Goal: Task Accomplishment & Management: Complete application form

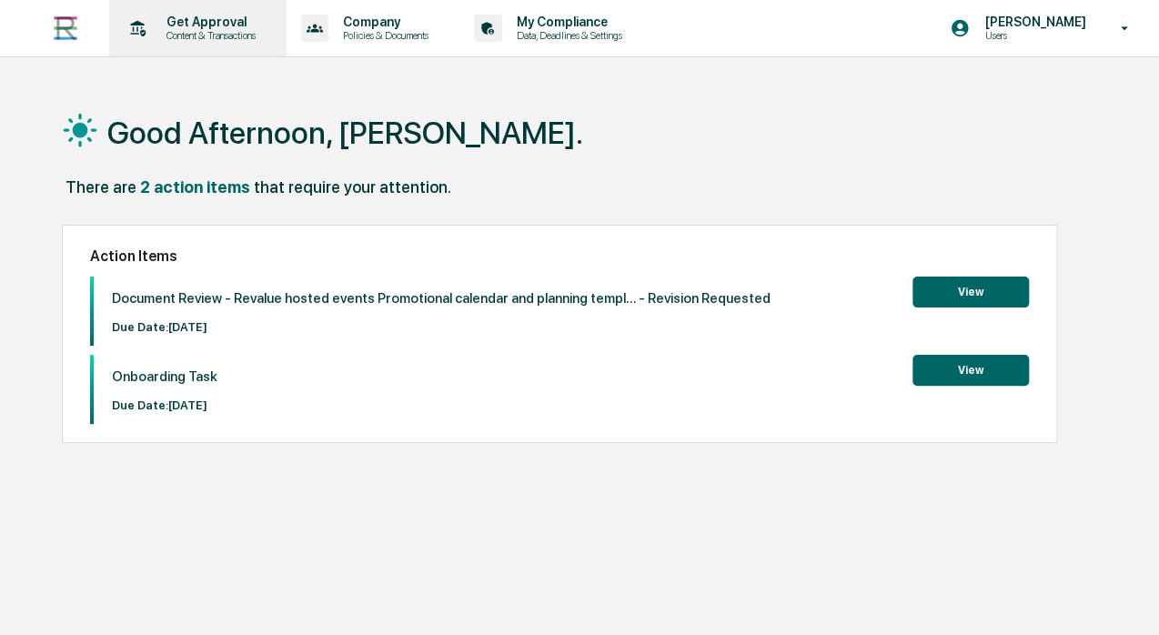
click at [187, 40] on p "Content & Transactions" at bounding box center [208, 35] width 113 height 13
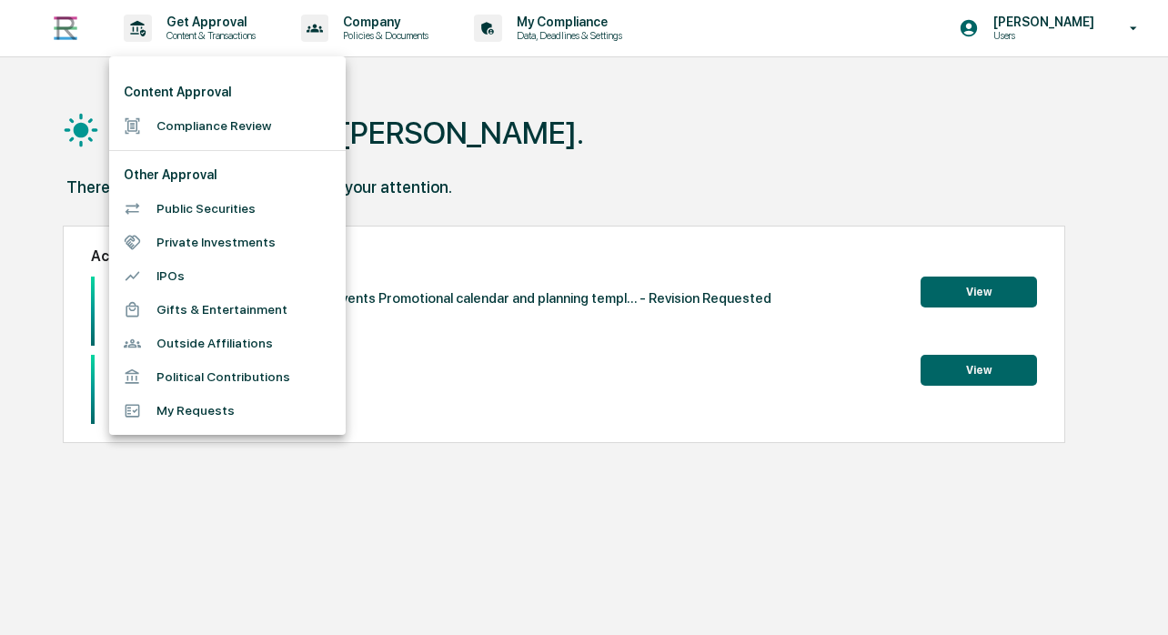
click at [259, 125] on li "Compliance Review" at bounding box center [227, 126] width 237 height 34
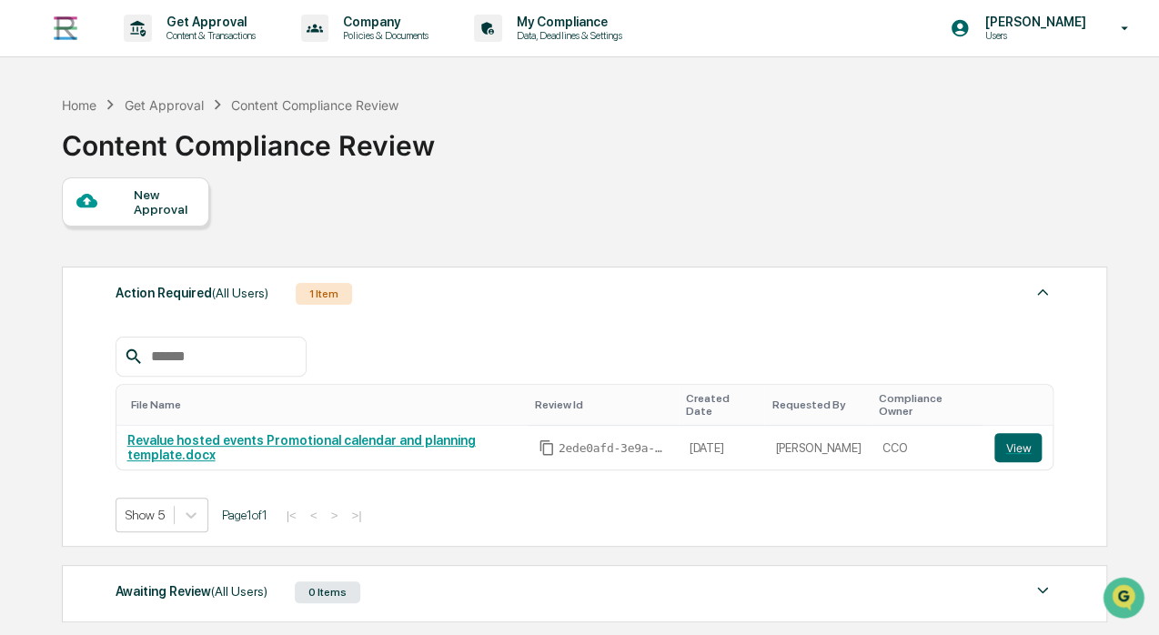
click at [148, 205] on div "New Approval" at bounding box center [164, 201] width 61 height 29
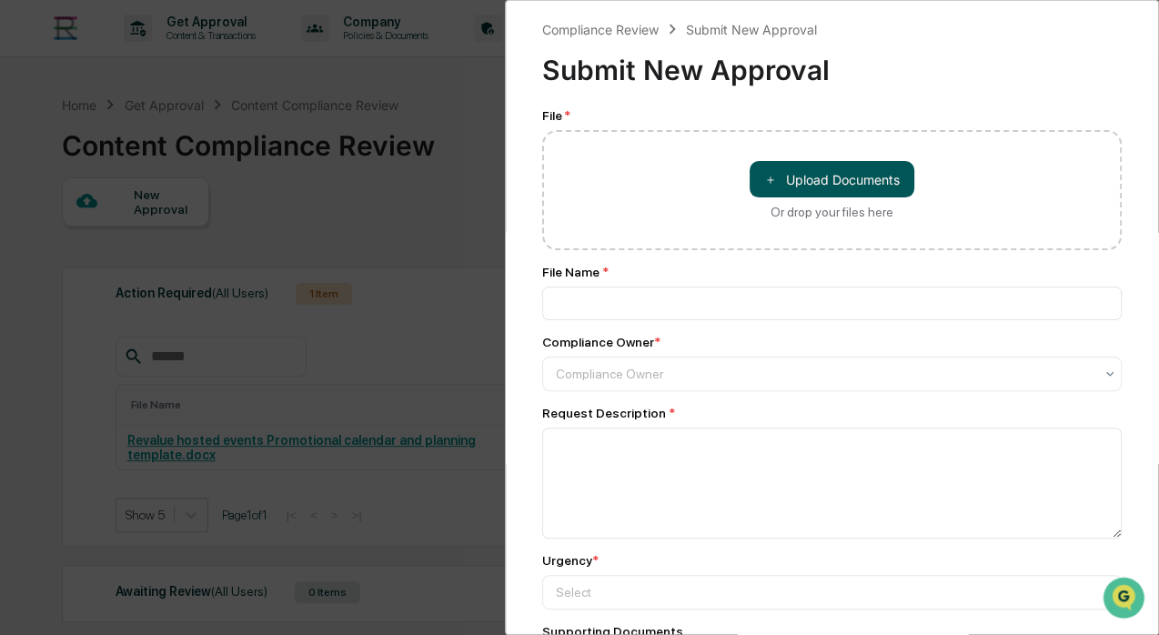
click at [797, 176] on button "＋ Upload Documents" at bounding box center [832, 179] width 165 height 36
type input "**********"
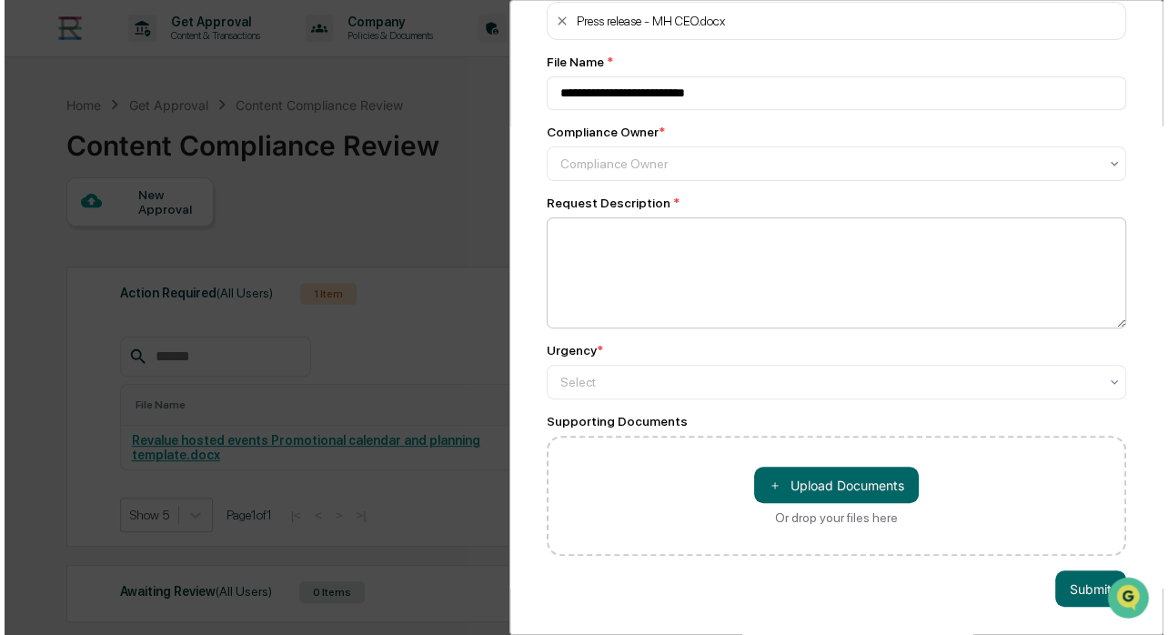
scroll to position [120, 0]
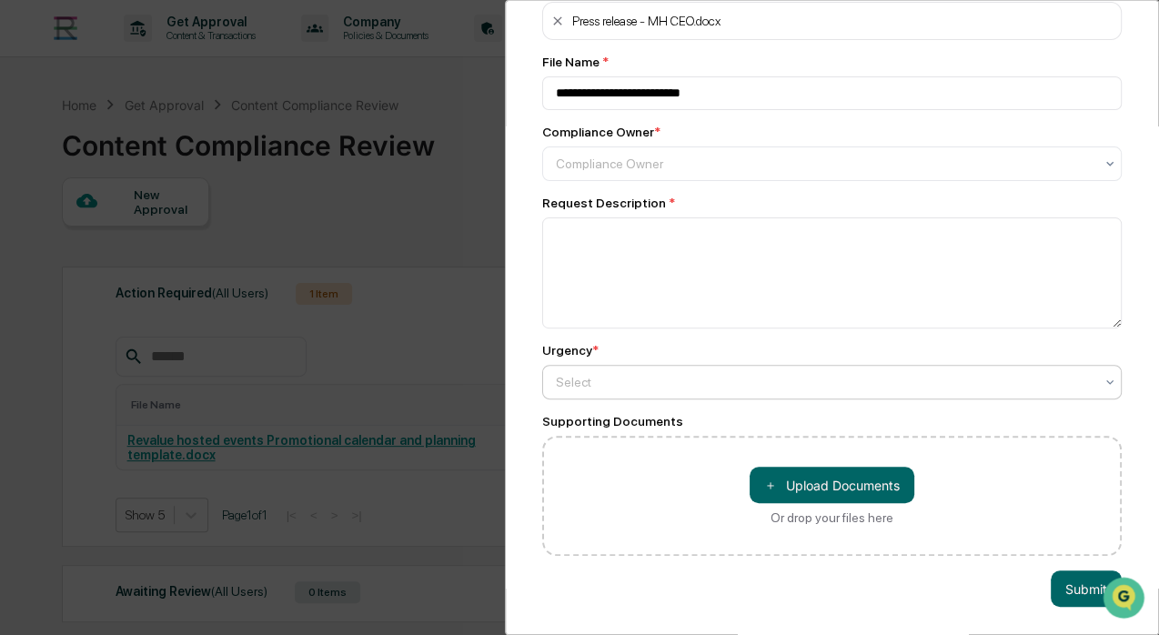
click at [684, 173] on div at bounding box center [825, 164] width 538 height 18
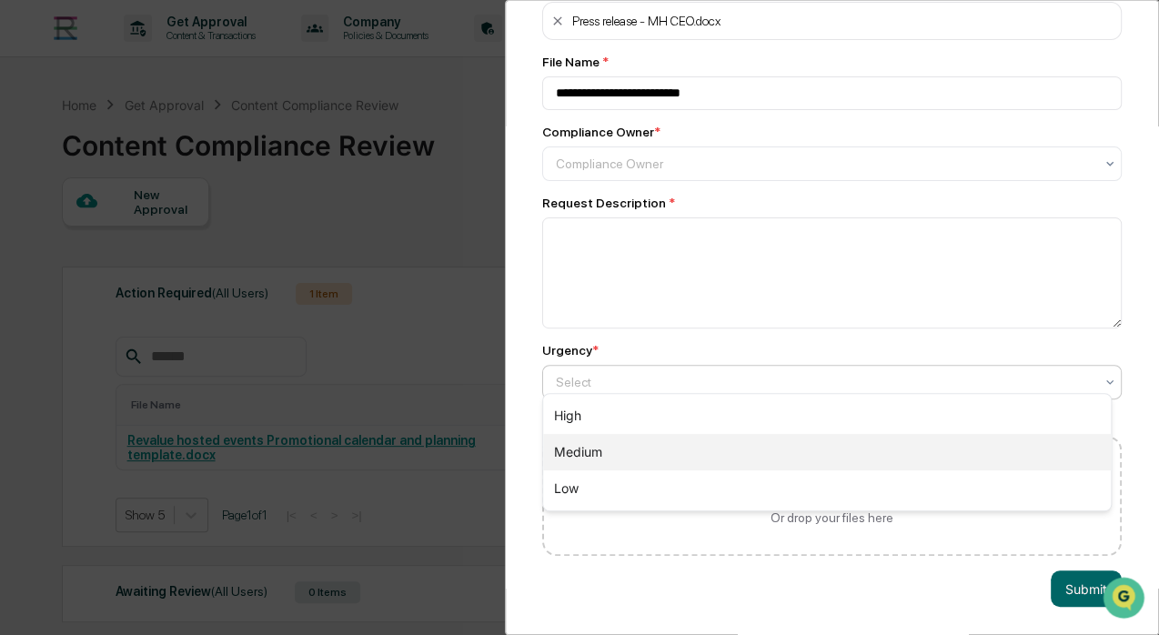
click at [637, 441] on div "Medium" at bounding box center [827, 452] width 568 height 36
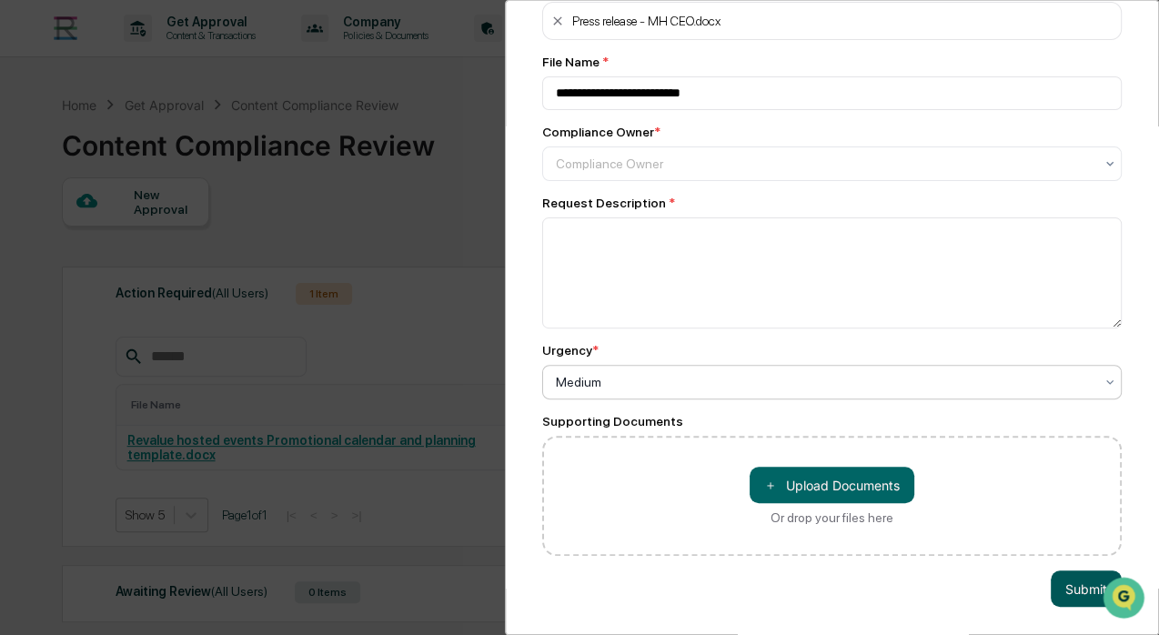
click at [1062, 576] on button "Submit" at bounding box center [1086, 589] width 71 height 36
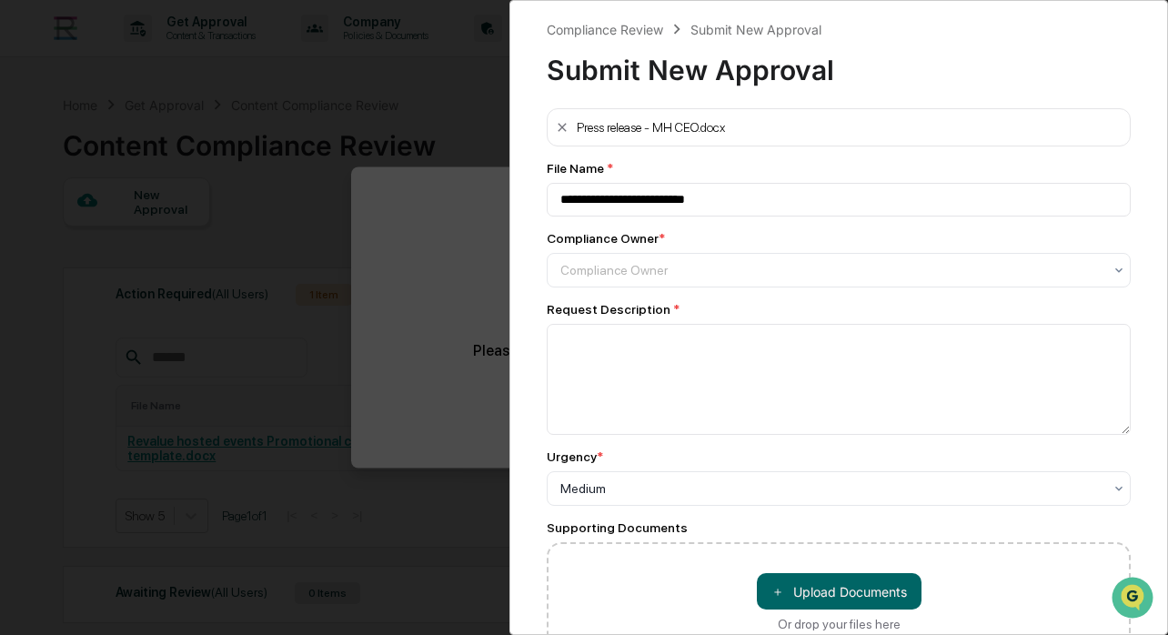
scroll to position [0, 0]
click at [751, 264] on div at bounding box center [832, 270] width 542 height 18
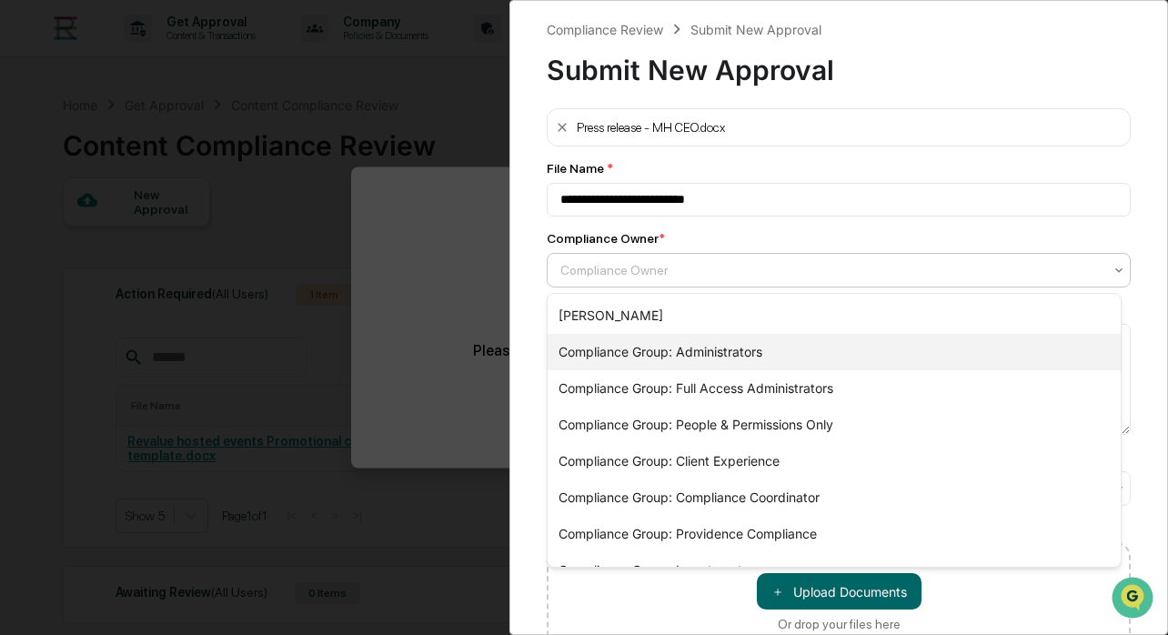
scroll to position [98, 0]
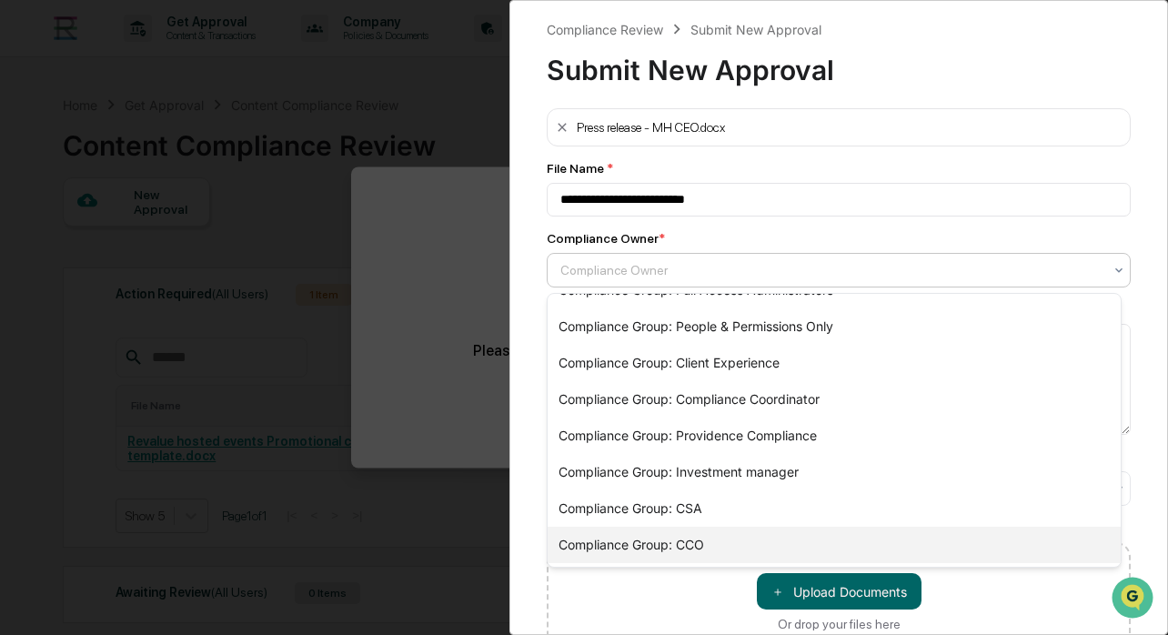
click at [703, 556] on div "Compliance Group: CCO" at bounding box center [834, 545] width 573 height 36
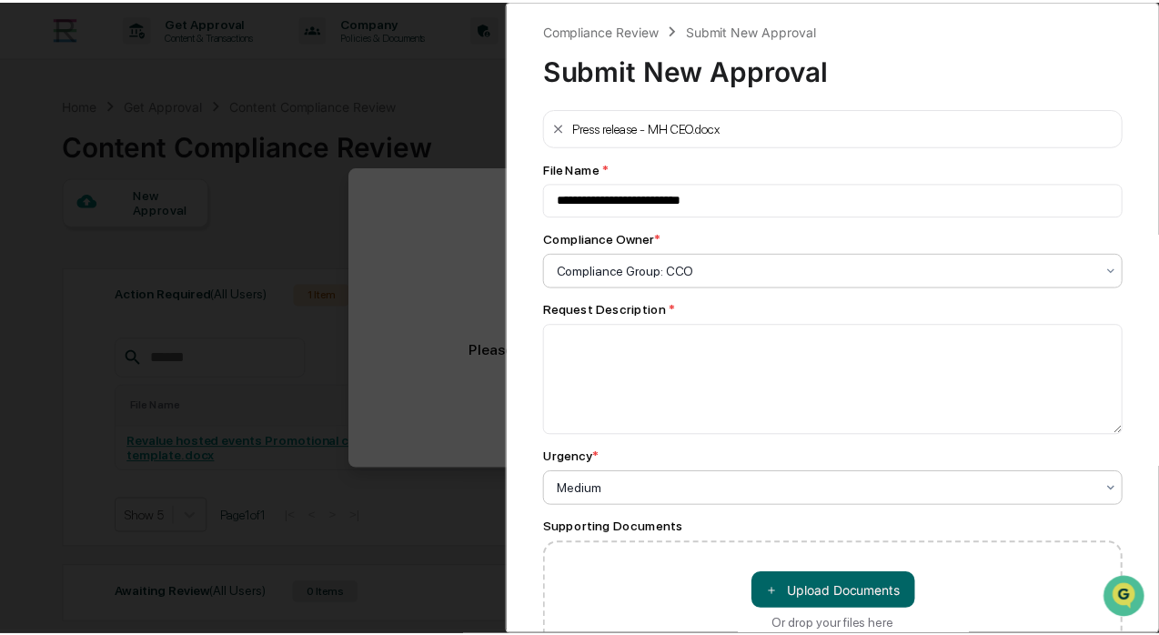
scroll to position [120, 0]
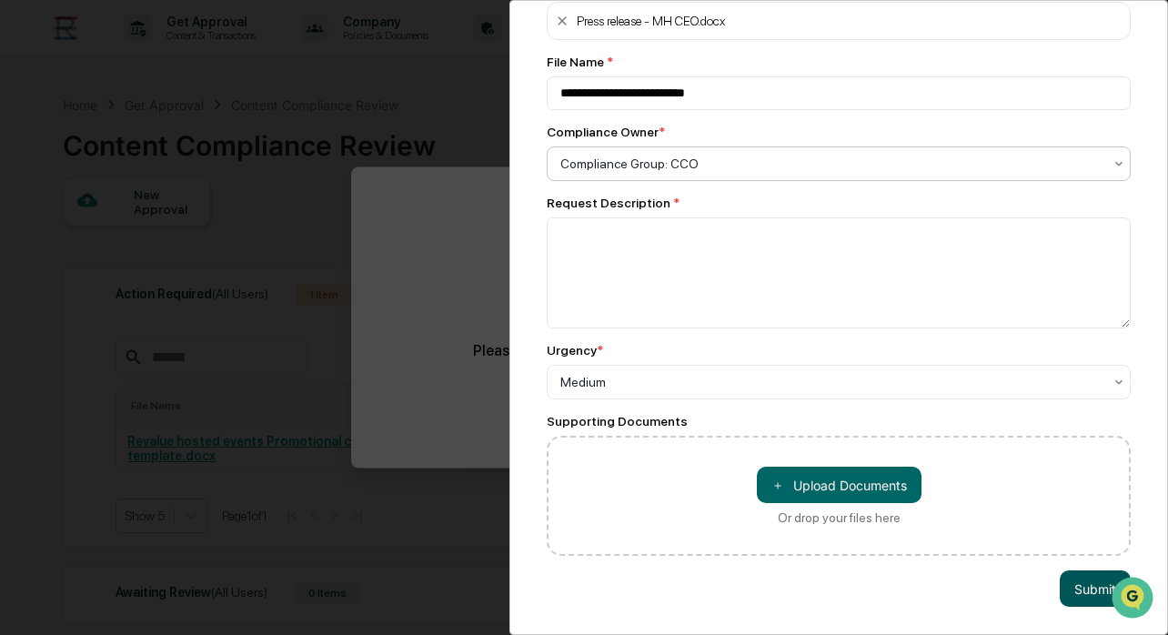
click at [1075, 587] on button "Submit" at bounding box center [1095, 589] width 71 height 36
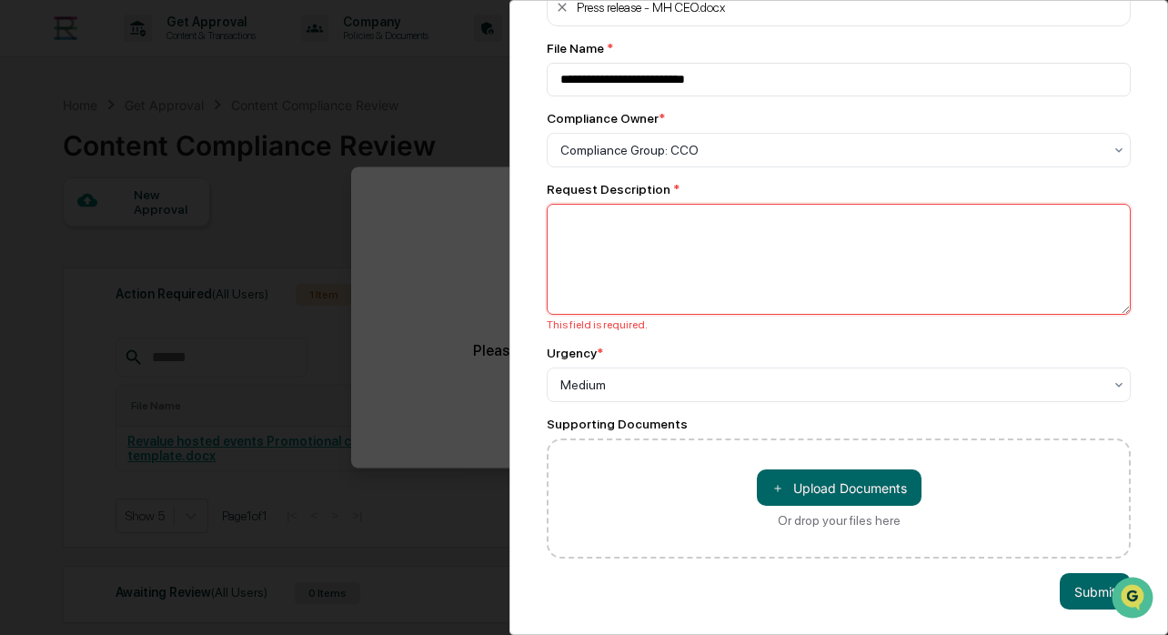
click at [688, 261] on textarea at bounding box center [839, 259] width 584 height 111
type textarea "*"
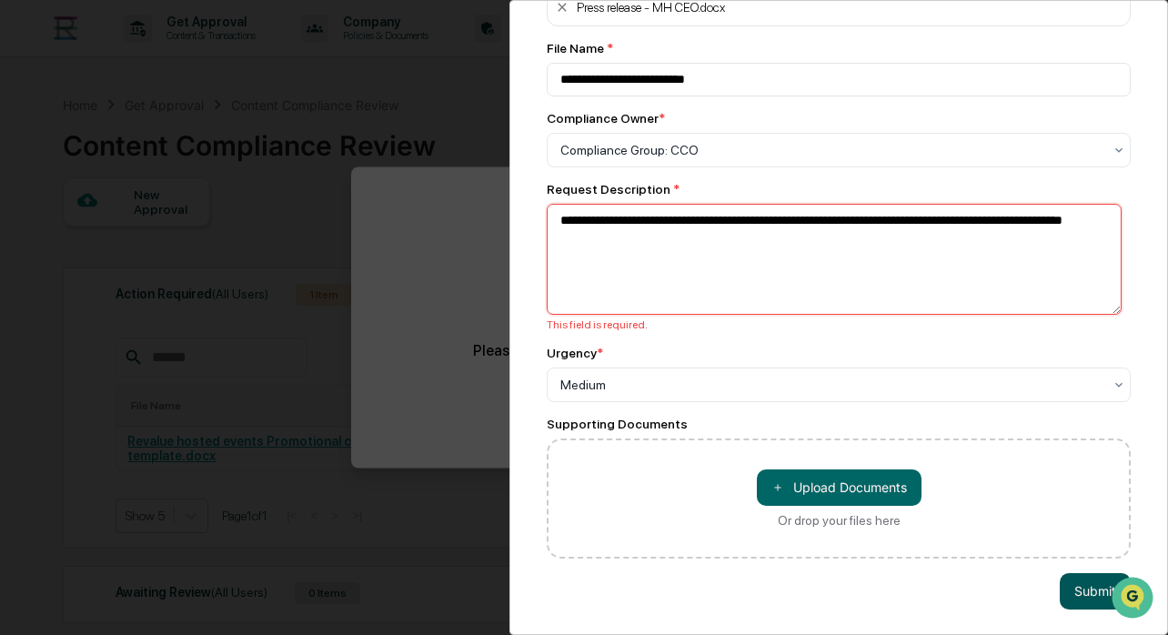
type textarea "**********"
click at [1066, 599] on button "Submit" at bounding box center [1095, 591] width 71 height 36
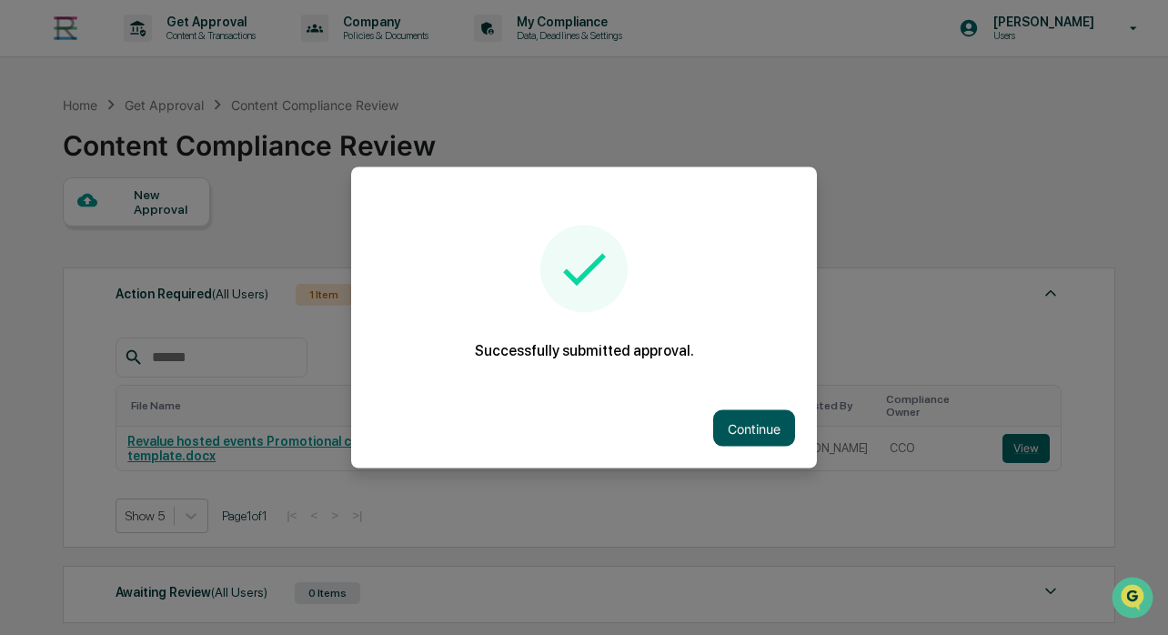
click at [743, 420] on button "Continue" at bounding box center [754, 428] width 82 height 36
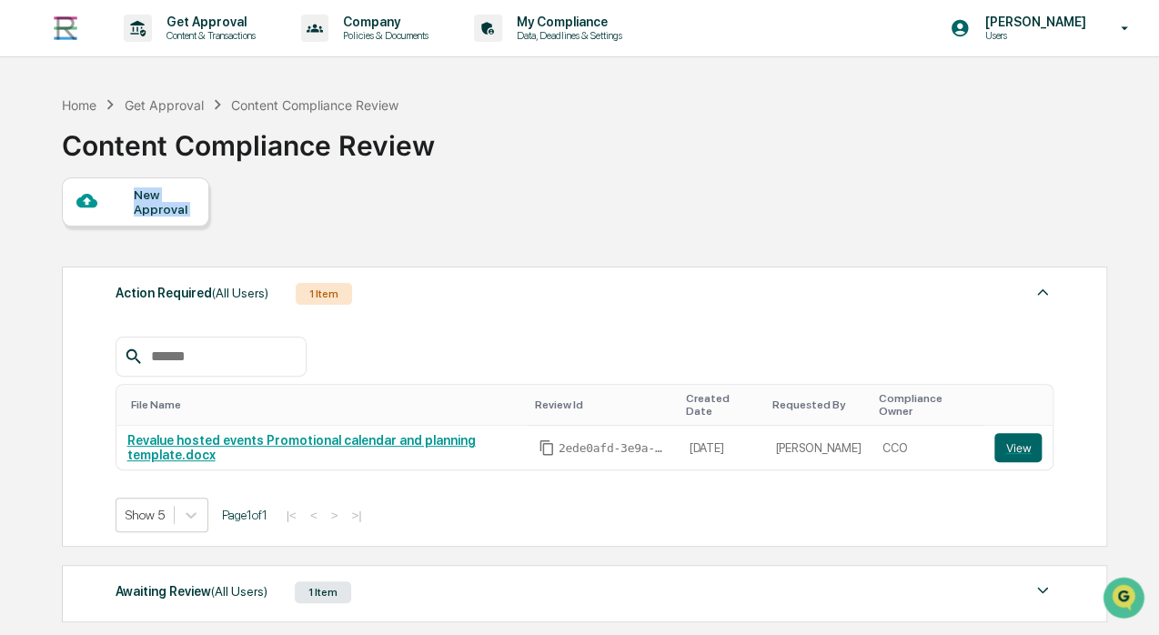
drag, startPoint x: 415, startPoint y: 263, endPoint x: 511, endPoint y: 160, distance: 141.0
click at [511, 160] on div "Home Get Approval Content Compliance Review Content Compliance Review New Appro…" at bounding box center [584, 486] width 1098 height 801
click at [511, 160] on div "Home Get Approval Content Compliance Review Content Compliance Review" at bounding box center [584, 131] width 1044 height 91
drag, startPoint x: 511, startPoint y: 160, endPoint x: 430, endPoint y: 197, distance: 90.0
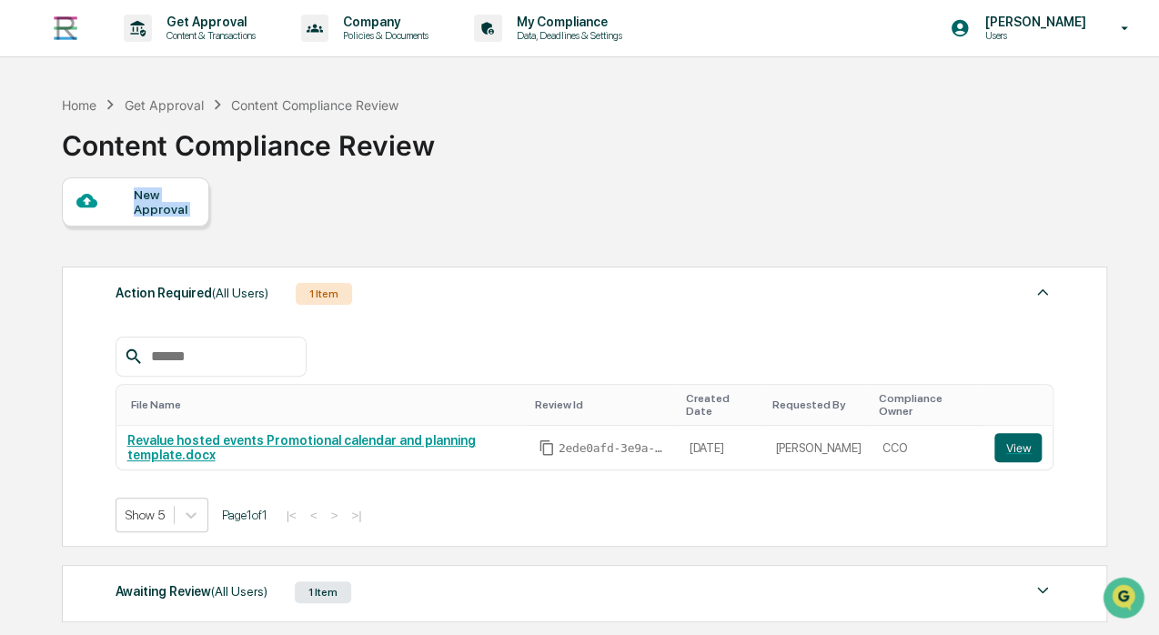
click at [430, 197] on div "New Approval" at bounding box center [584, 201] width 1044 height 49
click at [463, 225] on div "New Approval" at bounding box center [584, 201] width 1044 height 49
